Goal: Information Seeking & Learning: Check status

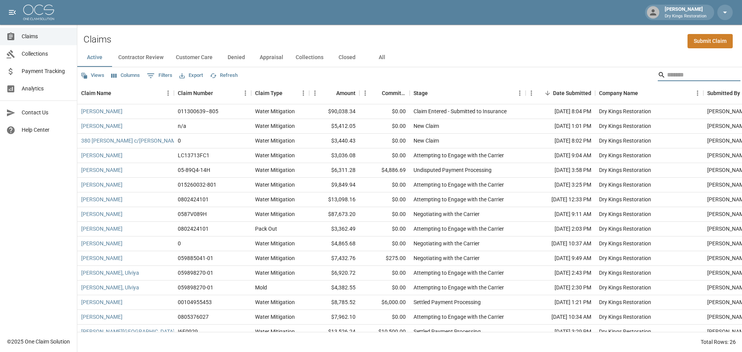
click at [669, 79] on input "Search" at bounding box center [698, 75] width 62 height 12
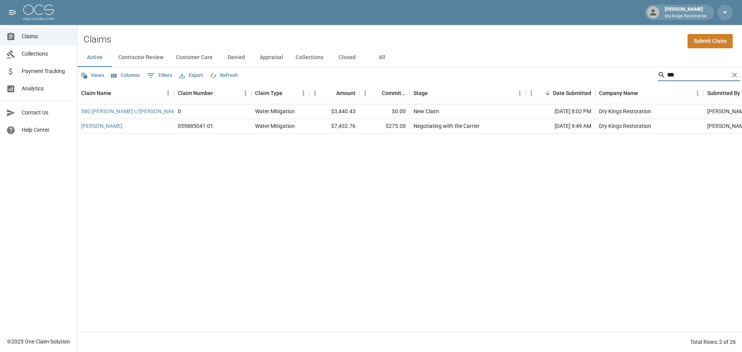
type input "***"
click at [109, 127] on link "[PERSON_NAME]" at bounding box center [101, 126] width 41 height 8
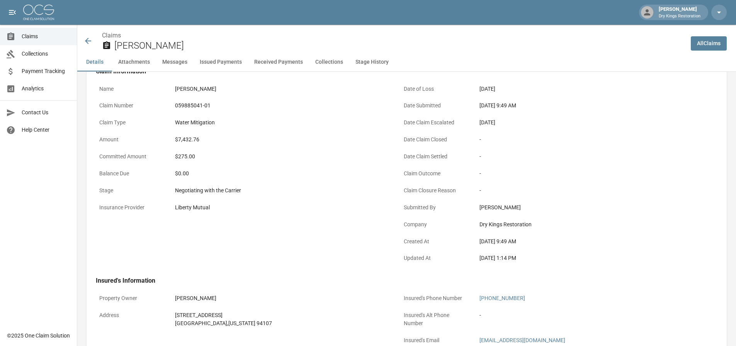
scroll to position [39, 0]
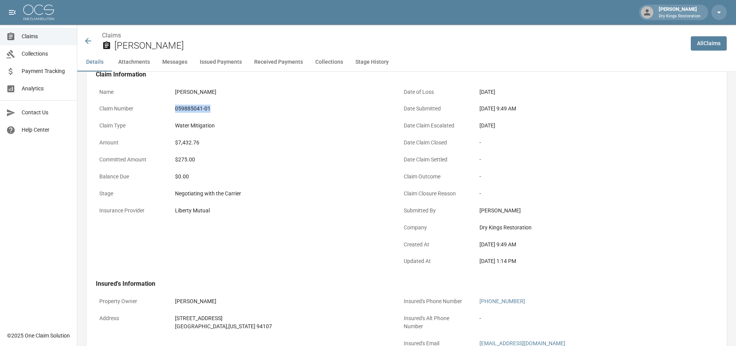
drag, startPoint x: 175, startPoint y: 109, endPoint x: 219, endPoint y: 112, distance: 44.2
click at [219, 112] on div "059885041-01" at bounding box center [281, 109] width 212 height 8
copy div "059885041-01"
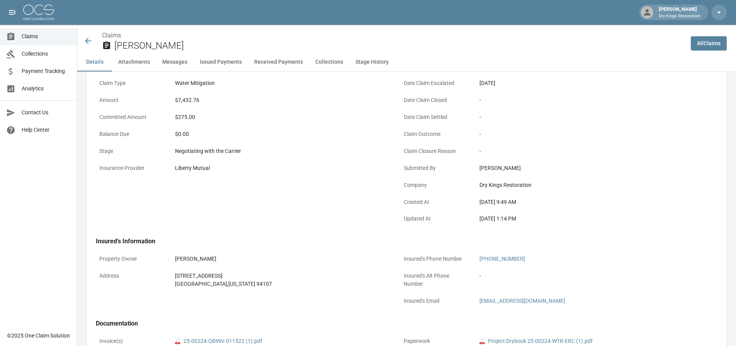
scroll to position [0, 0]
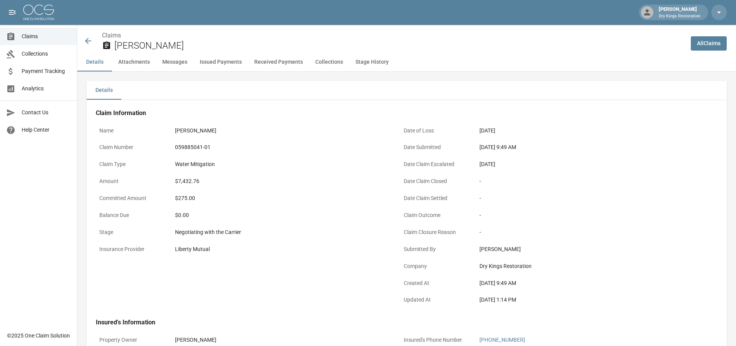
click at [592, 267] on div "Dry Kings Restoration" at bounding box center [585, 266] width 212 height 8
click at [133, 69] on button "Attachments" at bounding box center [134, 62] width 44 height 19
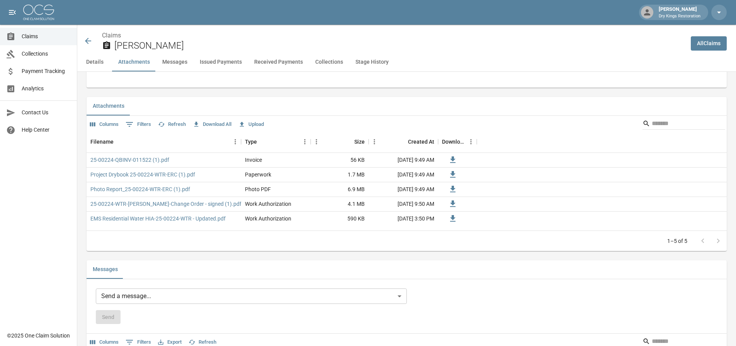
scroll to position [455, 0]
click at [163, 221] on link "EMS Residential Water HIA-25-00224-WTR - Updated.pdf" at bounding box center [157, 218] width 135 height 8
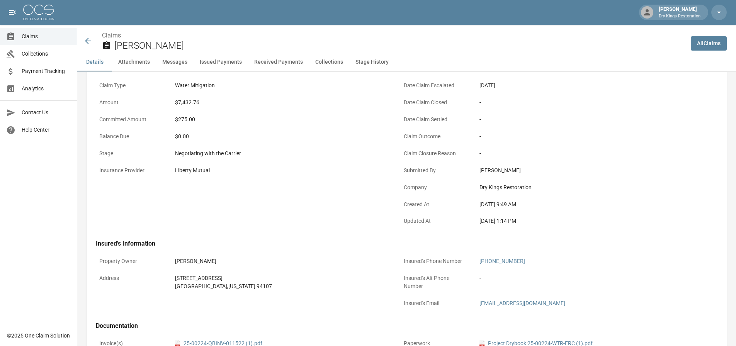
scroll to position [0, 0]
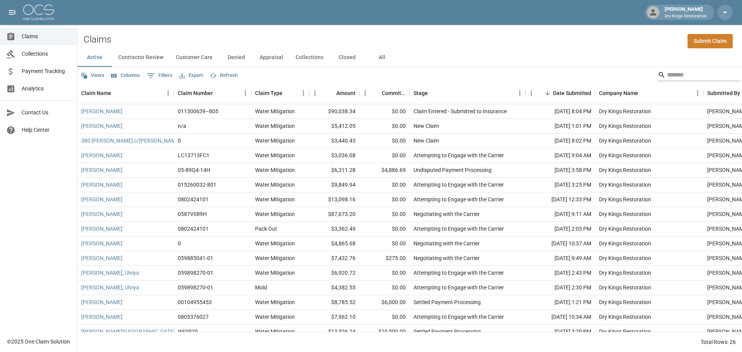
click at [695, 74] on input "Search" at bounding box center [698, 75] width 62 height 12
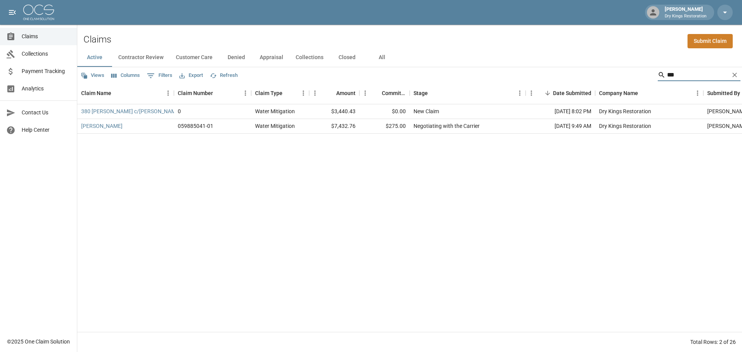
type input "***"
click at [100, 125] on link "[PERSON_NAME]" at bounding box center [101, 126] width 41 height 8
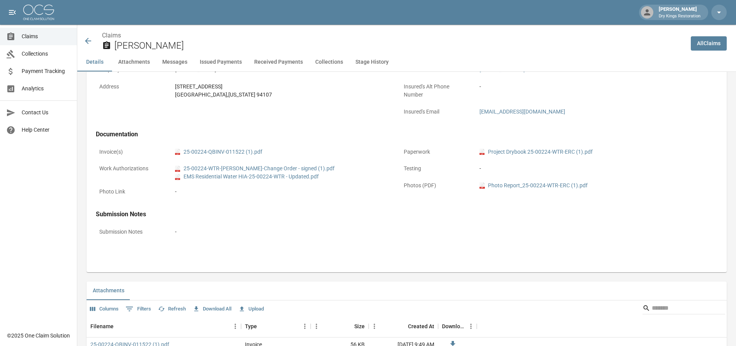
scroll to position [348, 0]
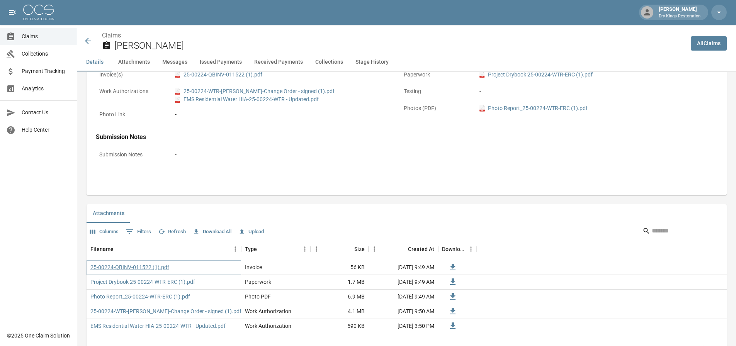
click at [143, 271] on link "25-00224-QBINV-011522 (1).pdf" at bounding box center [129, 267] width 79 height 8
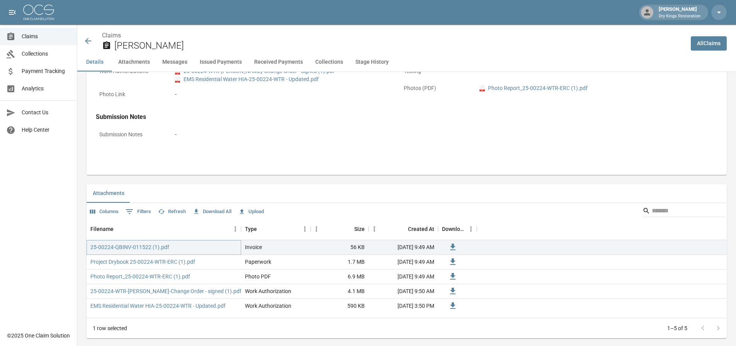
scroll to position [386, 0]
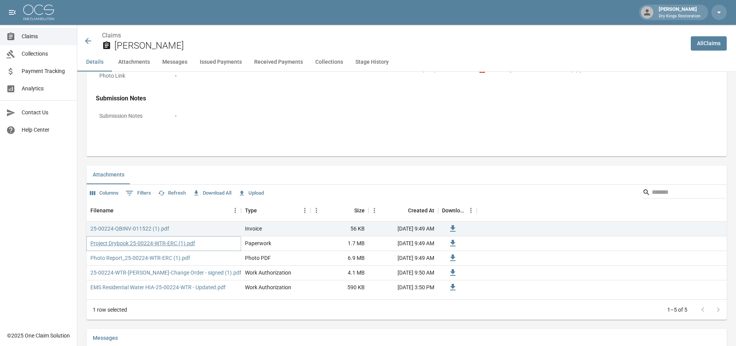
click at [150, 244] on link "Project Drybook 25-00224-WTR-ERC (1).pdf" at bounding box center [142, 244] width 105 height 8
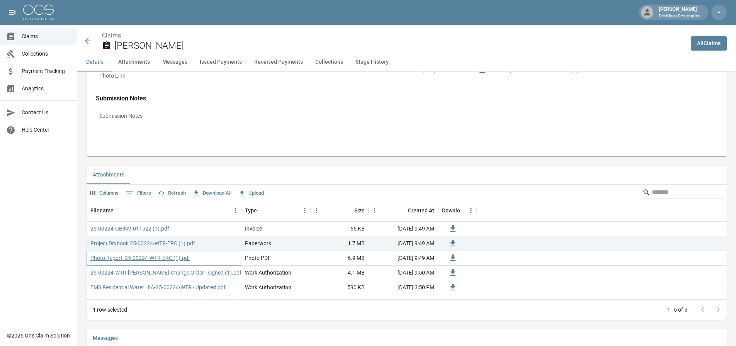
click at [140, 257] on link "Photo Report_25-00224-WTR-ERC (1).pdf" at bounding box center [140, 258] width 100 height 8
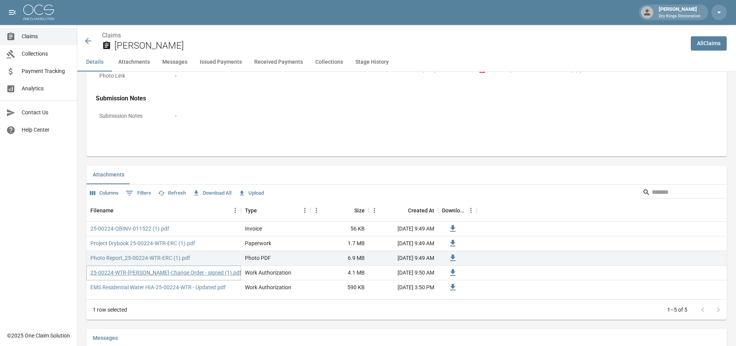
click at [150, 274] on link "25-00224-WTR-[PERSON_NAME]-Change Order - signed (1).pdf" at bounding box center [165, 273] width 151 height 8
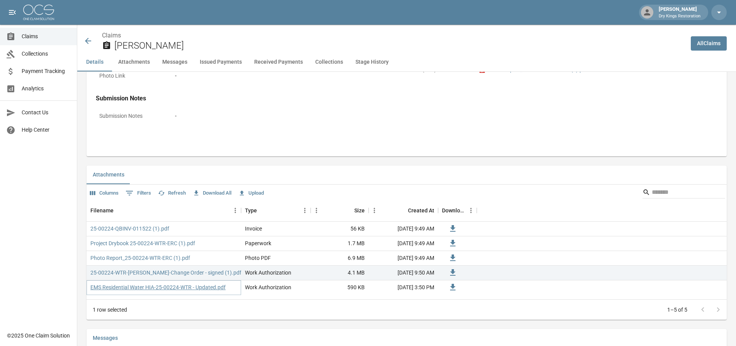
click at [145, 287] on link "EMS Residential Water HIA-25-00224-WTR - Updated.pdf" at bounding box center [157, 288] width 135 height 8
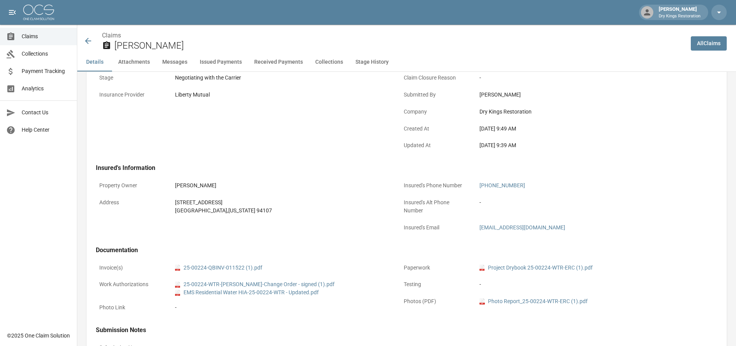
scroll to position [0, 0]
